Goal: Task Accomplishment & Management: Complete application form

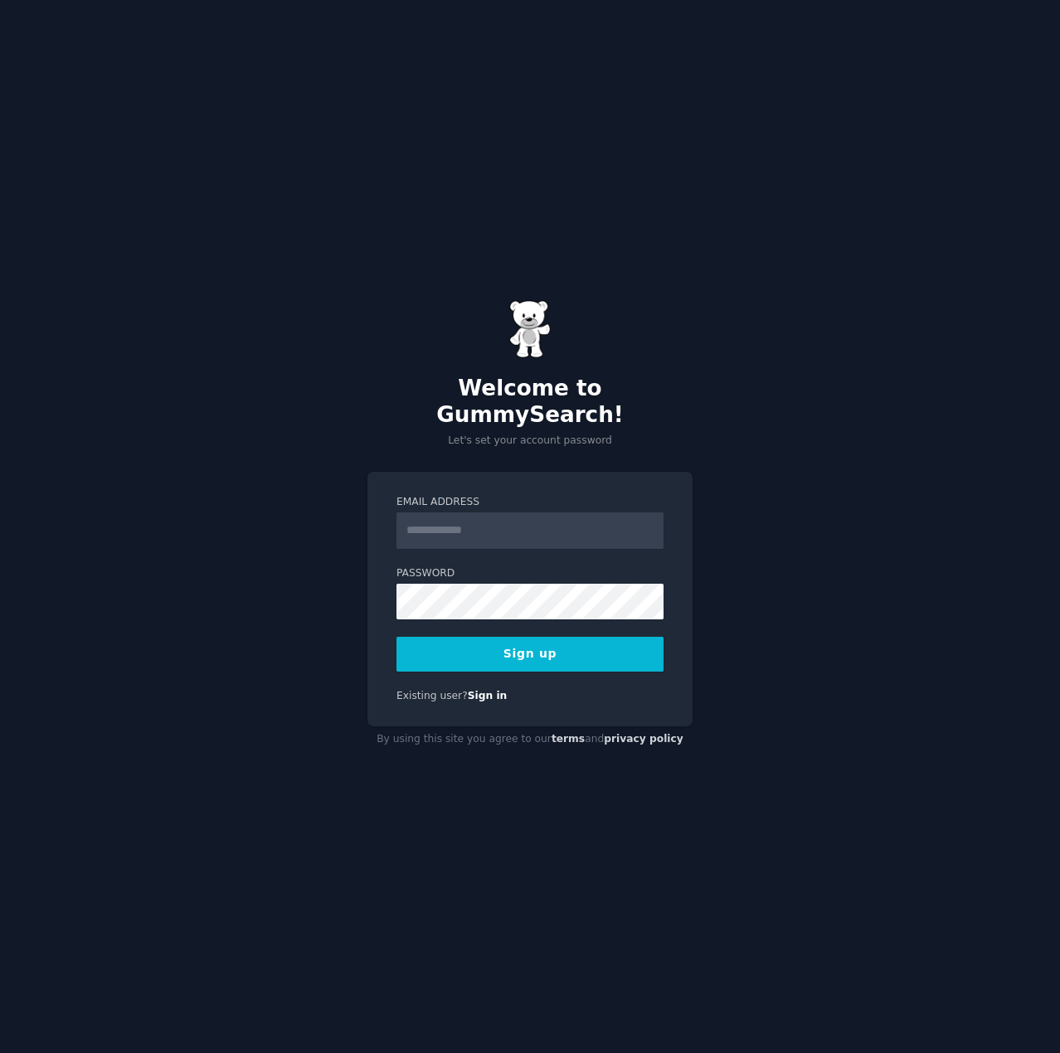
click at [725, 501] on div "Welcome to GummySearch! Let's set your account password Email Address Password …" at bounding box center [530, 526] width 1060 height 1053
click at [489, 513] on input "Email Address" at bounding box center [529, 531] width 267 height 36
click at [370, 613] on div "Email Address Password 8 or more characters Alphanumeric characters No common p…" at bounding box center [529, 599] width 325 height 255
click at [432, 528] on input "Email Address" at bounding box center [529, 531] width 267 height 36
type input "**********"
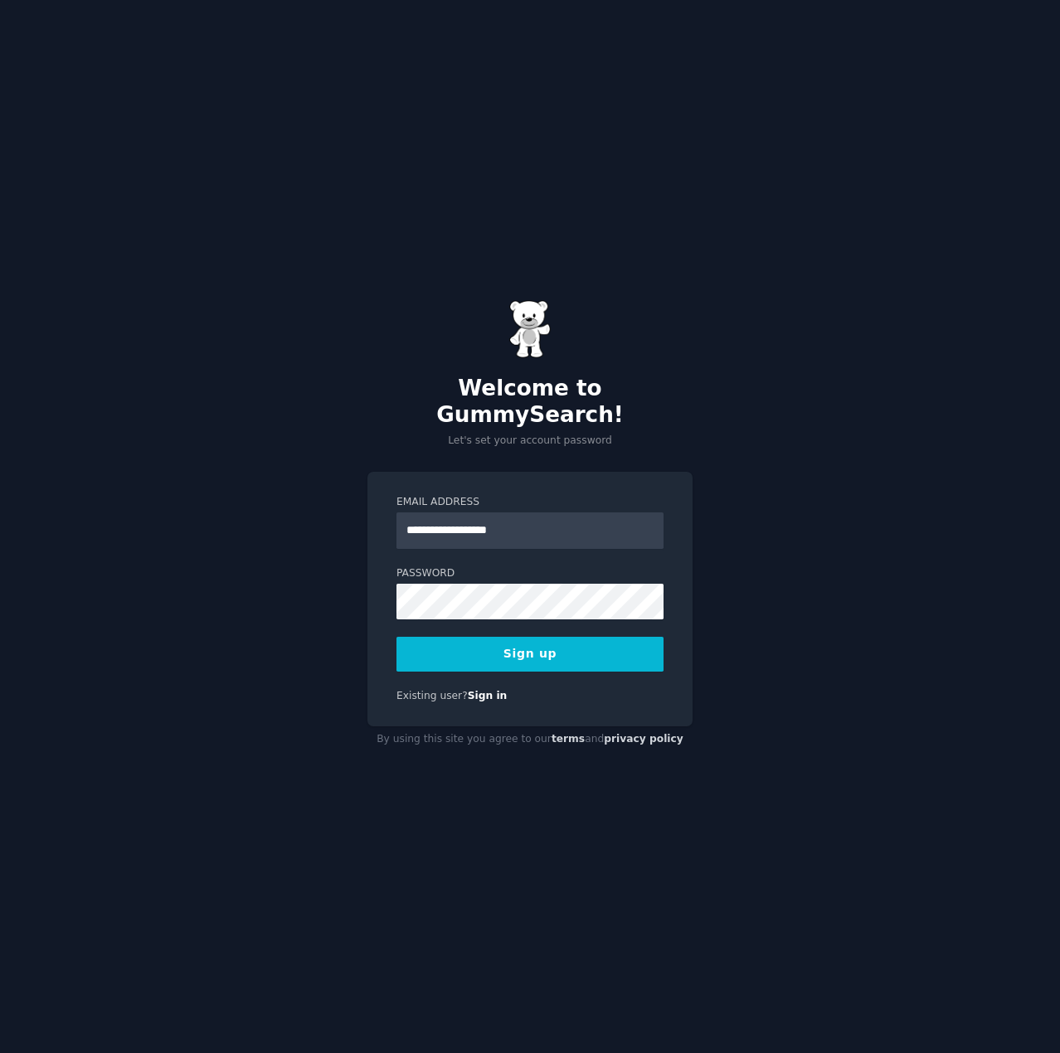
click at [637, 639] on button "Sign up" at bounding box center [529, 654] width 267 height 35
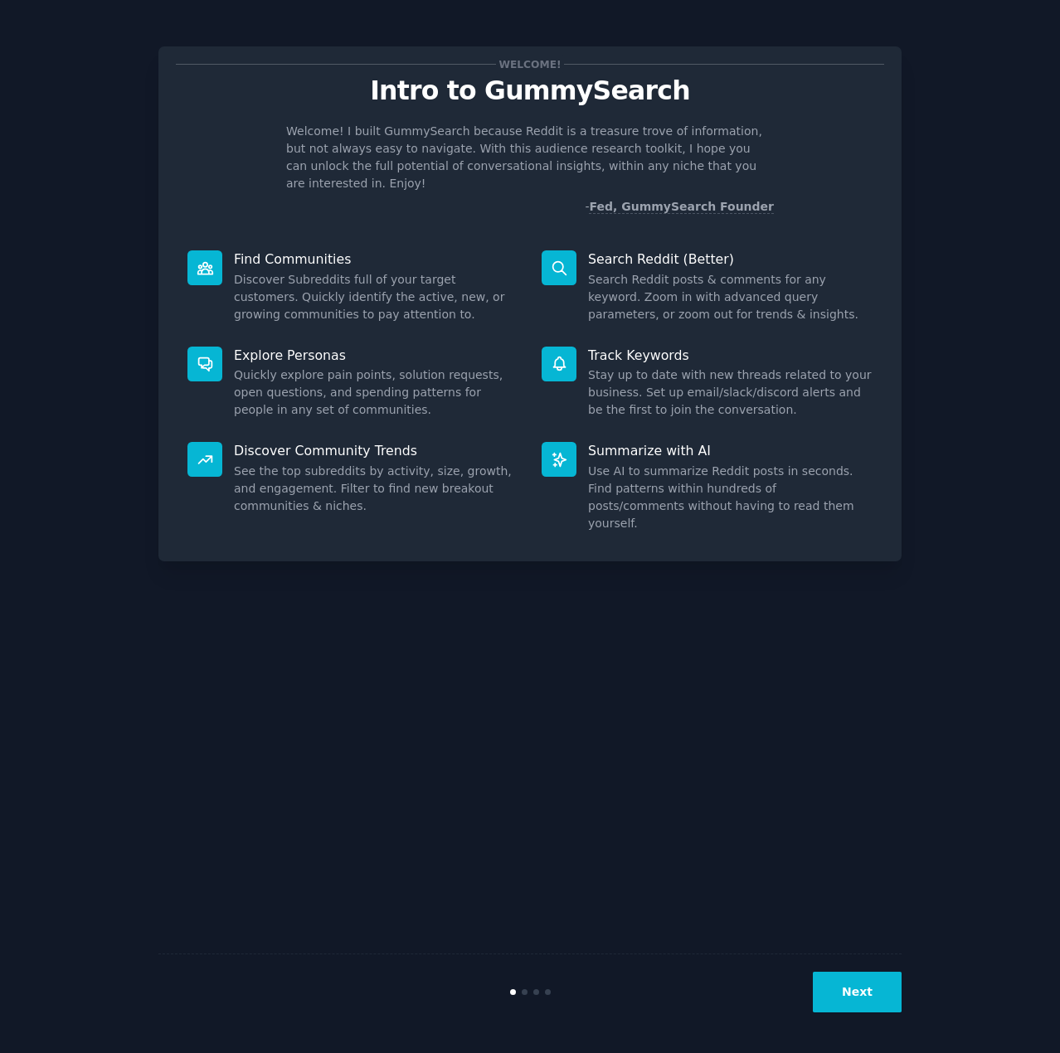
click at [858, 994] on button "Next" at bounding box center [857, 992] width 89 height 41
